Goal: Task Accomplishment & Management: Use online tool/utility

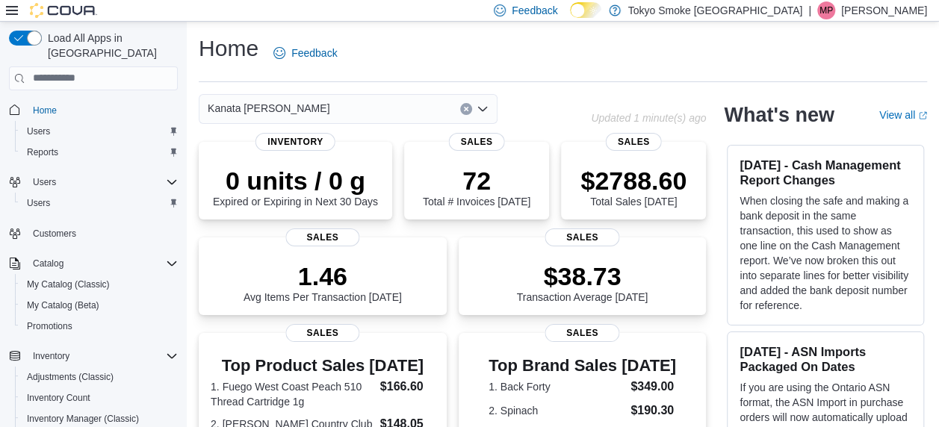
scroll to position [10, 0]
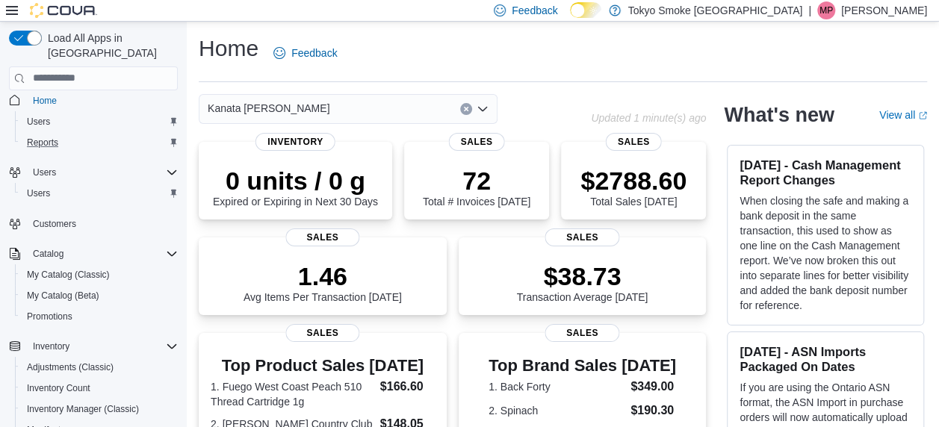
click at [90, 134] on div "Reports" at bounding box center [99, 143] width 157 height 18
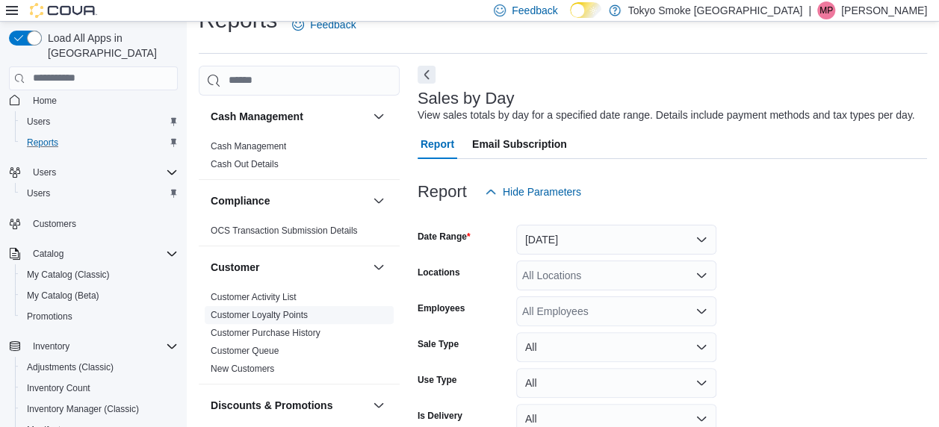
scroll to position [34, 0]
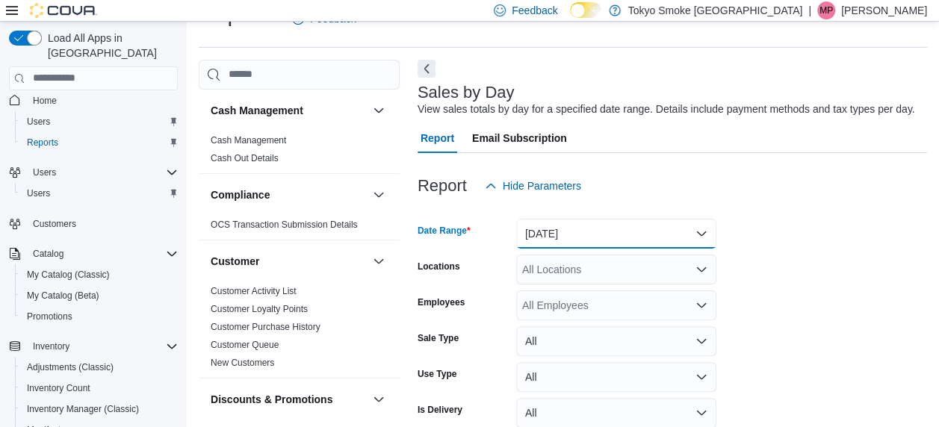
click at [554, 244] on button "[DATE]" at bounding box center [616, 234] width 200 height 30
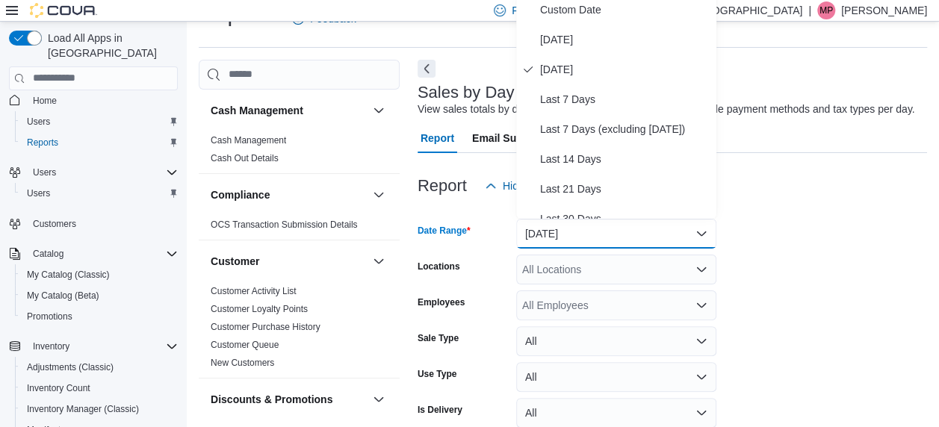
scroll to position [28, 0]
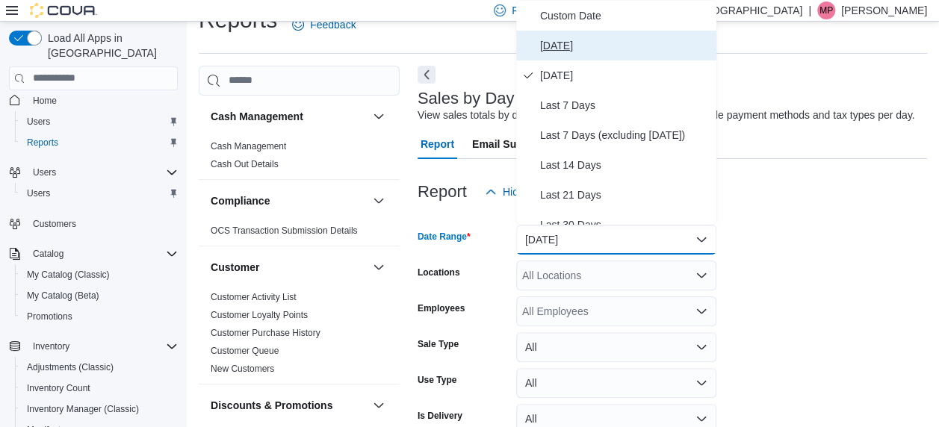
click at [565, 39] on span "[DATE]" at bounding box center [625, 46] width 170 height 18
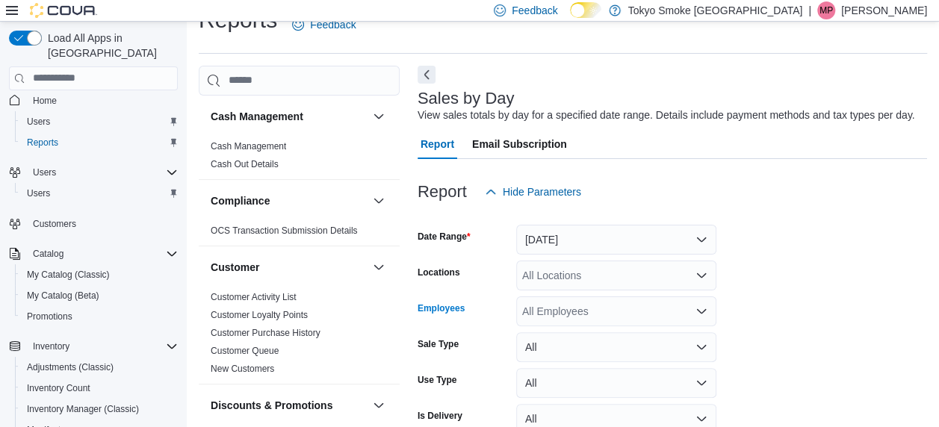
click at [556, 308] on div "All Employees" at bounding box center [616, 312] width 200 height 30
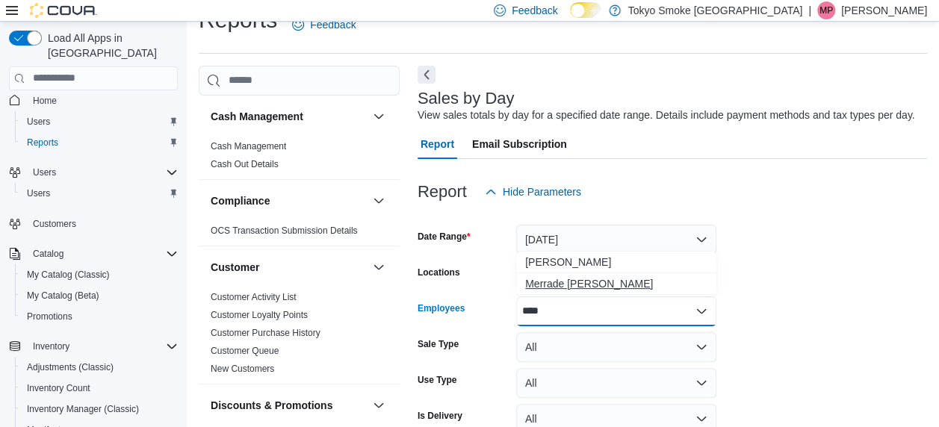
type input "****"
click at [553, 285] on span "Merrade [PERSON_NAME]" at bounding box center [616, 283] width 182 height 15
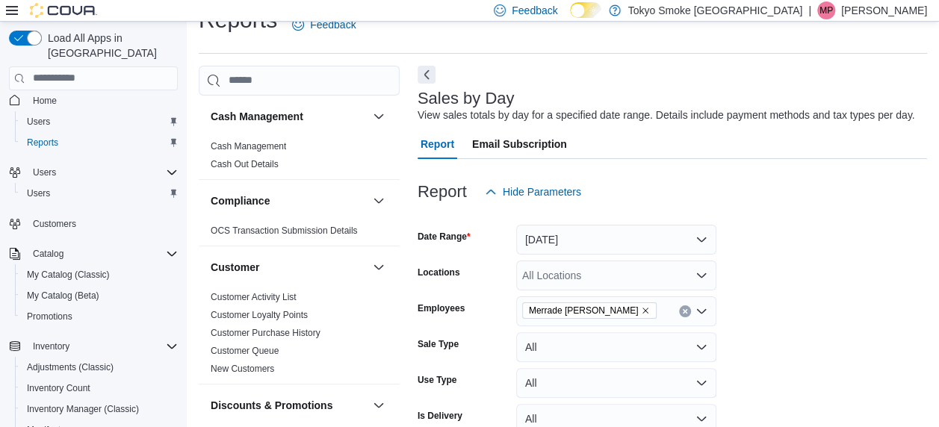
click at [883, 342] on form "Date Range [DATE] Locations All Locations Employees [GEOGRAPHIC_DATA] Simeoni S…" at bounding box center [672, 341] width 509 height 269
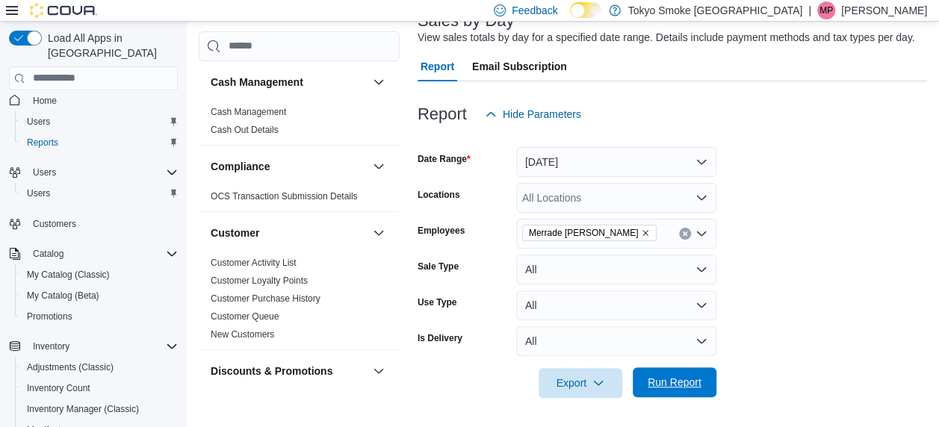
click at [651, 369] on span "Run Report" at bounding box center [675, 383] width 66 height 30
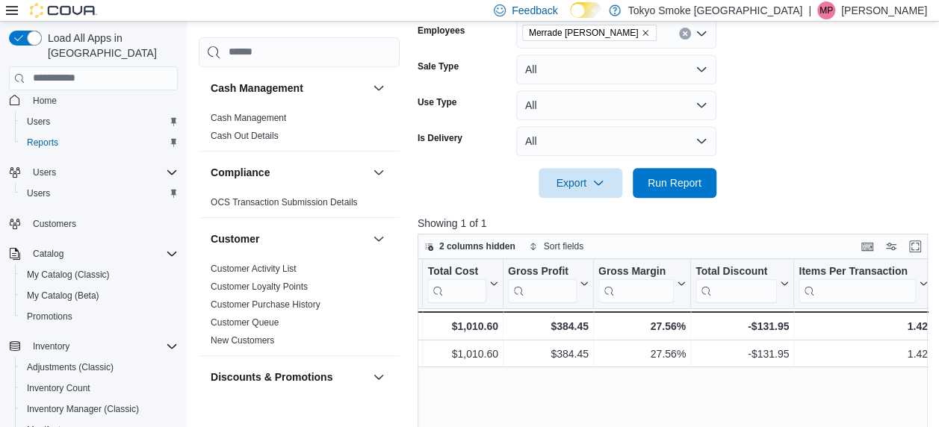
scroll to position [151, 0]
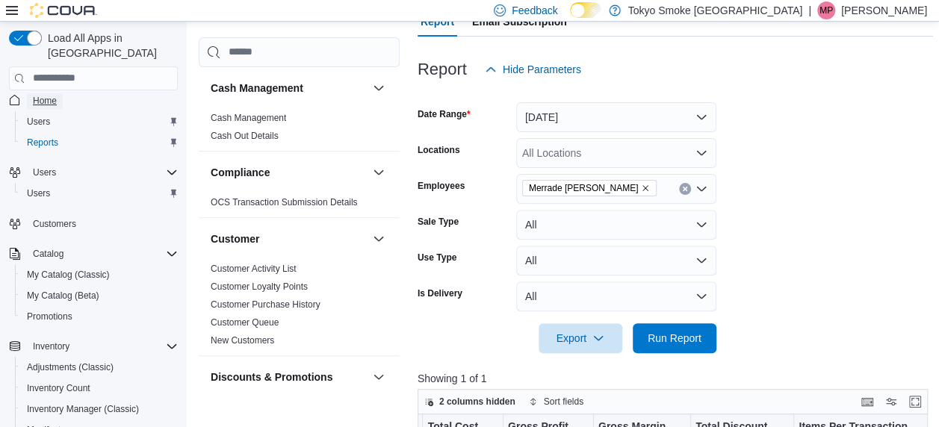
click at [53, 95] on span "Home" at bounding box center [45, 101] width 24 height 12
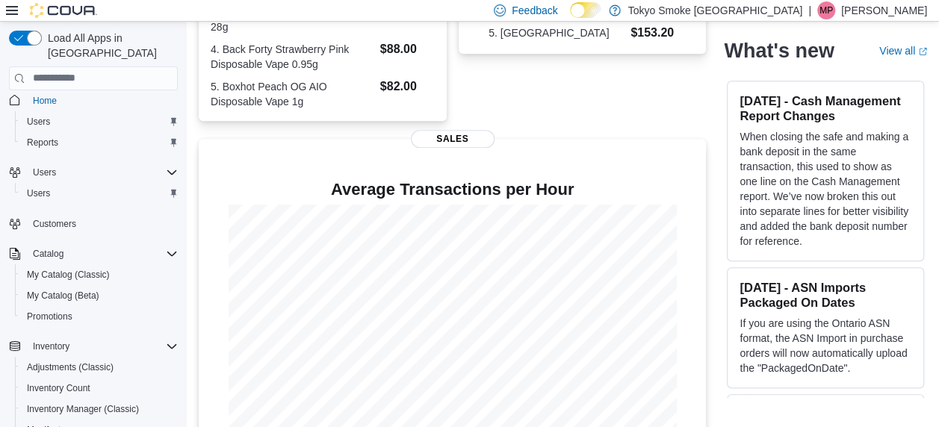
scroll to position [441, 0]
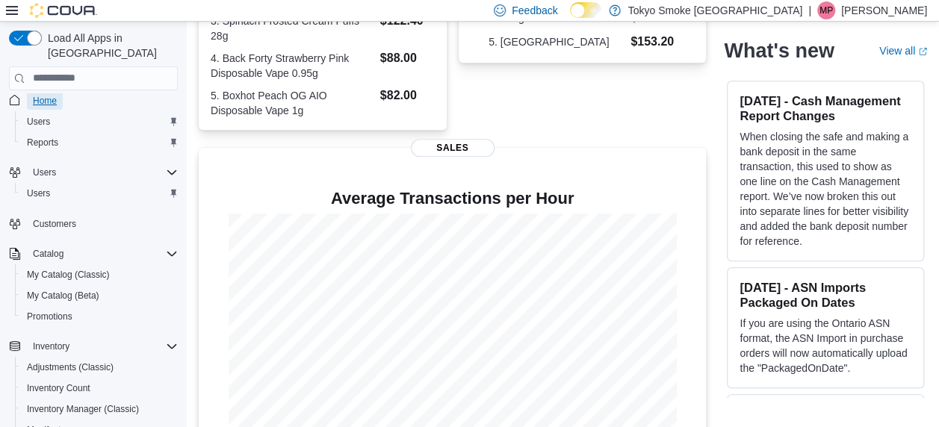
click at [45, 95] on span "Home" at bounding box center [45, 101] width 24 height 12
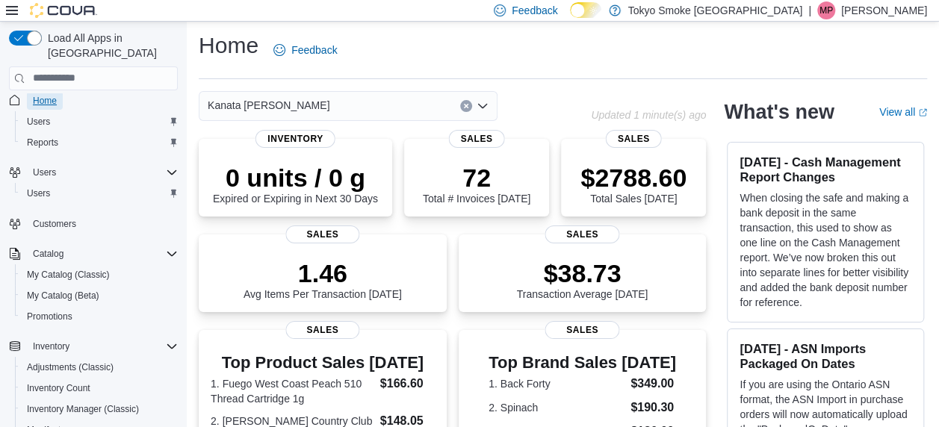
scroll to position [0, 0]
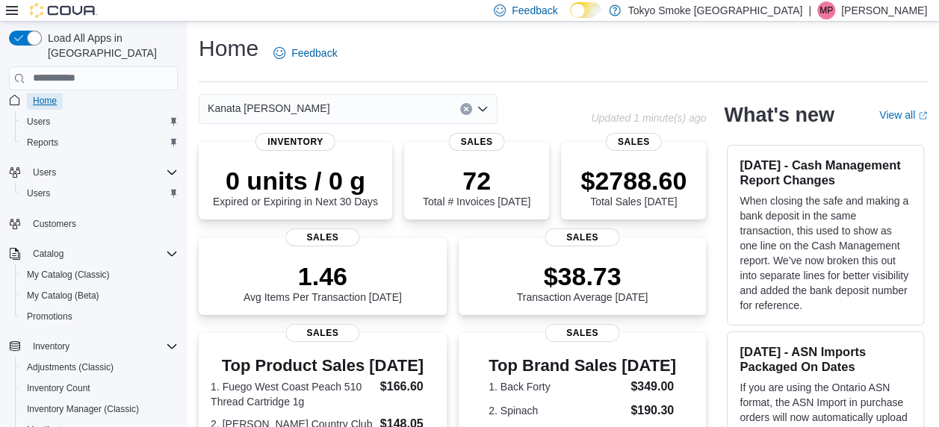
click at [57, 92] on link "Home" at bounding box center [45, 101] width 36 height 18
click at [42, 137] on span "Reports" at bounding box center [42, 143] width 31 height 12
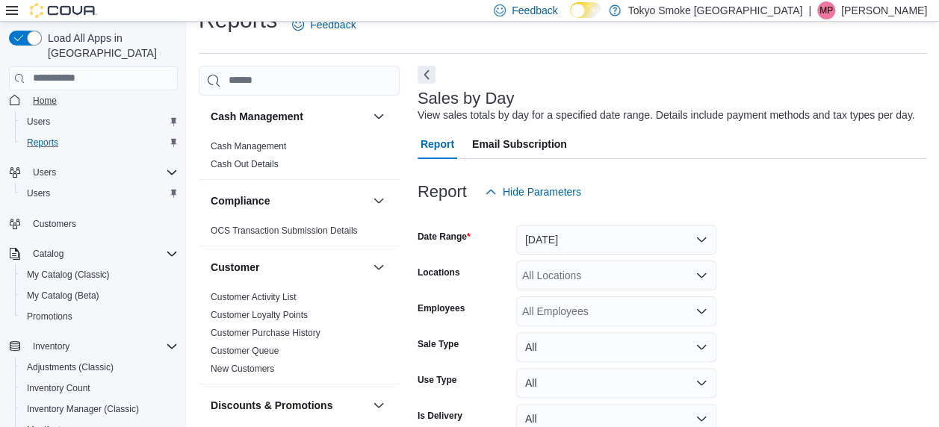
scroll to position [34, 0]
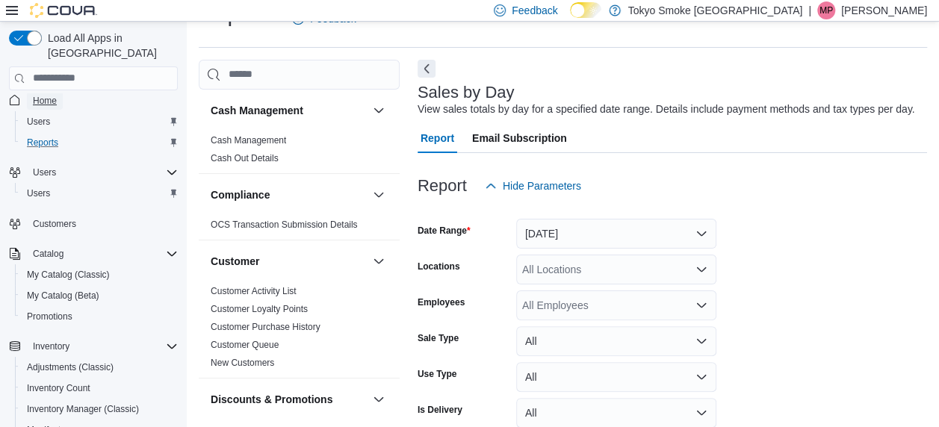
click at [62, 92] on link "Home" at bounding box center [45, 101] width 36 height 18
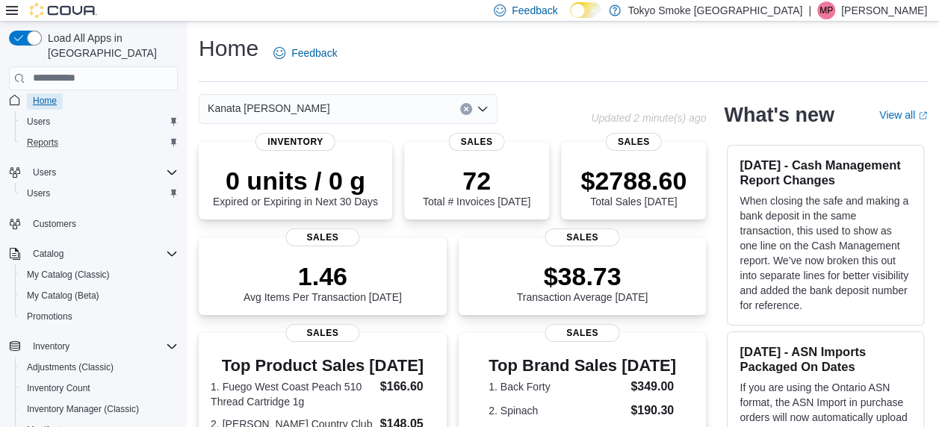
click at [48, 95] on span "Home" at bounding box center [45, 101] width 24 height 12
